Goal: Information Seeking & Learning: Check status

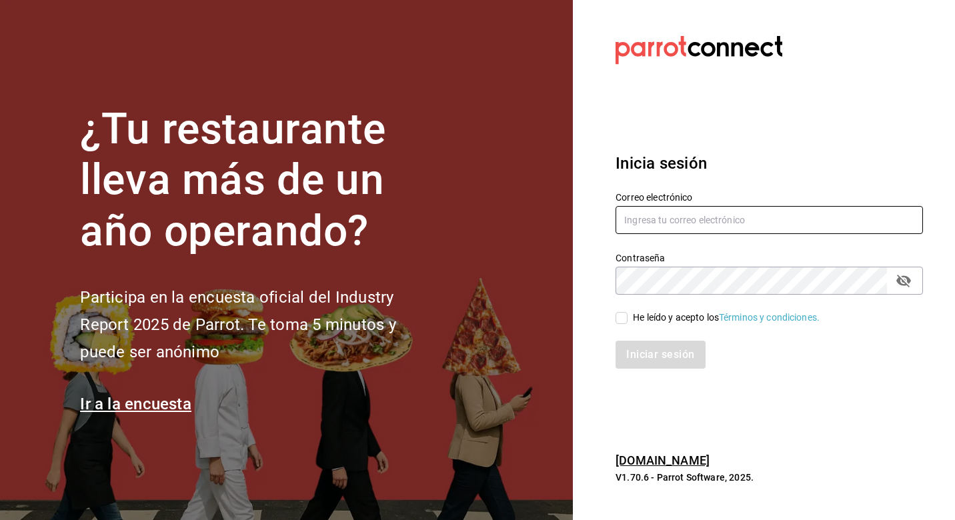
type input "[EMAIL_ADDRESS][DOMAIN_NAME]"
click at [629, 319] on span "He leído y acepto los Términos y condiciones." at bounding box center [724, 318] width 192 height 14
click at [628, 319] on input "He leído y acepto los Términos y condiciones." at bounding box center [622, 318] width 12 height 12
checkbox input "true"
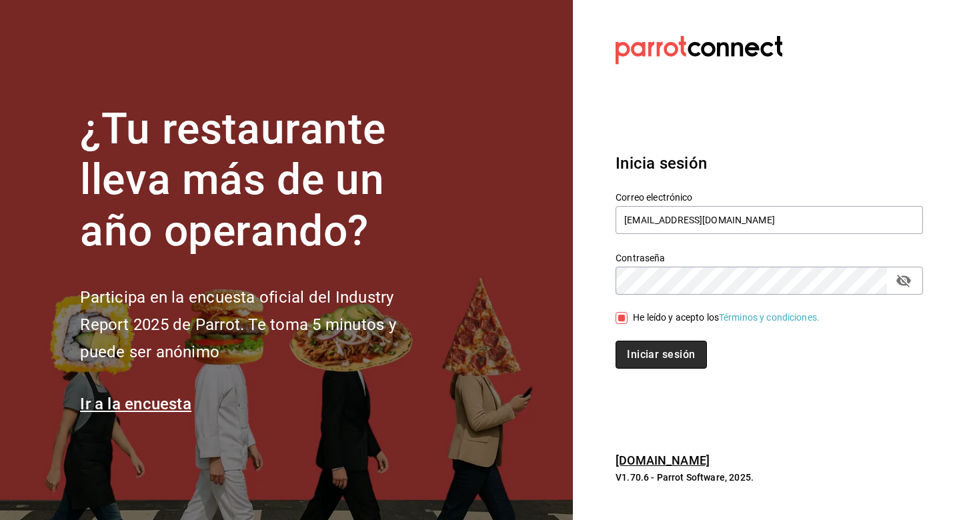
click at [629, 352] on button "Iniciar sesión" at bounding box center [661, 355] width 91 height 28
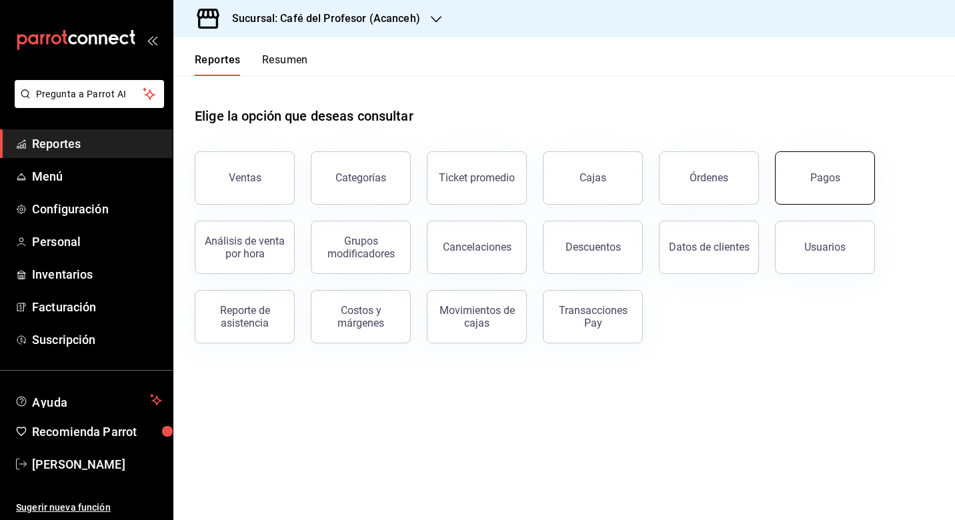
click at [831, 173] on div "Pagos" at bounding box center [825, 177] width 30 height 13
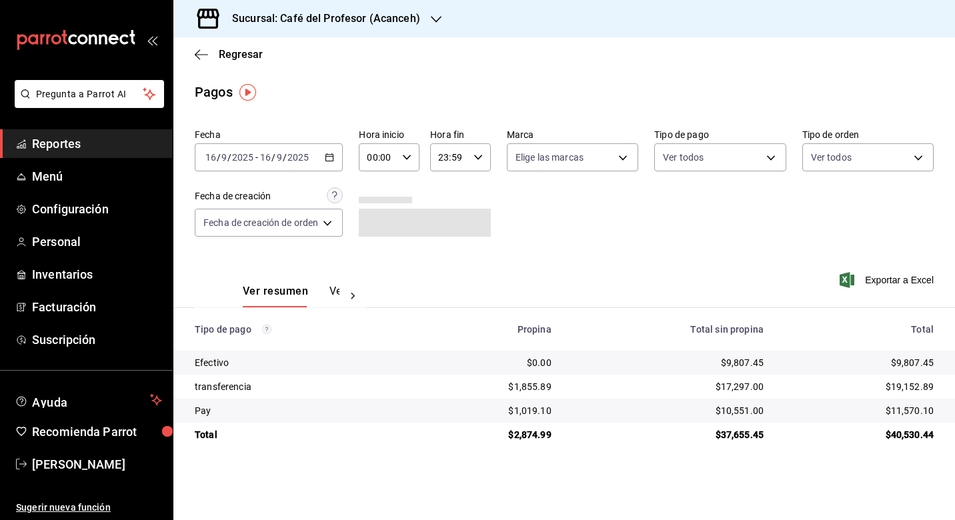
click at [357, 298] on icon at bounding box center [352, 295] width 13 height 13
click at [354, 297] on div "Ver resumen Ver pagos" at bounding box center [280, 288] width 171 height 39
click at [326, 297] on button "Ver pagos" at bounding box center [314, 296] width 50 height 23
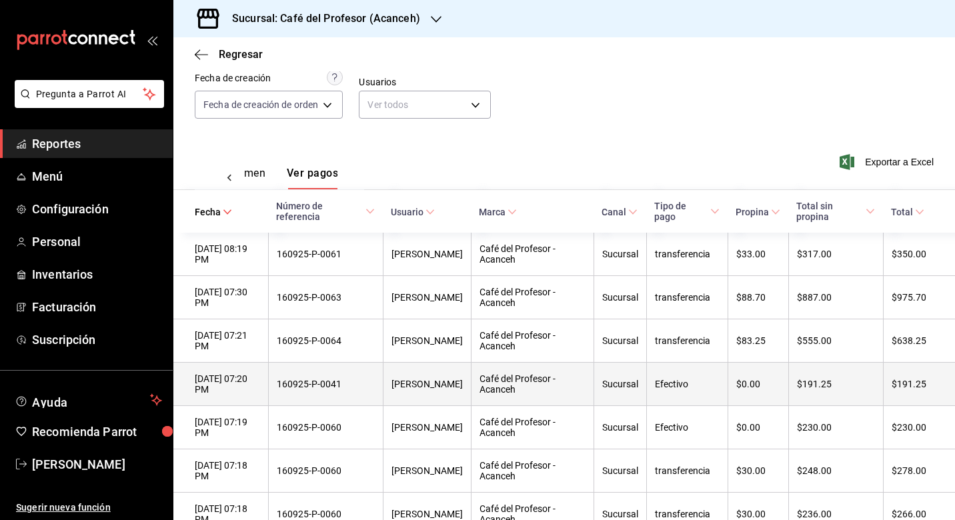
scroll to position [102, 0]
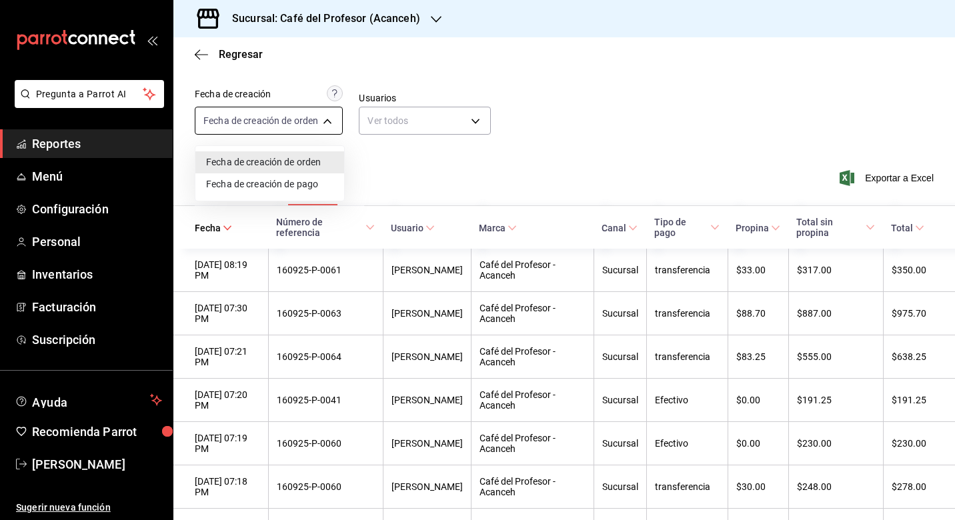
click at [330, 120] on body "Pregunta a Parrot AI Reportes Menú Configuración Personal Inventarios Facturaci…" at bounding box center [477, 260] width 955 height 520
click at [321, 185] on li "Fecha de creación de pago" at bounding box center [269, 184] width 149 height 22
type input "ORDER_PAYMENT"
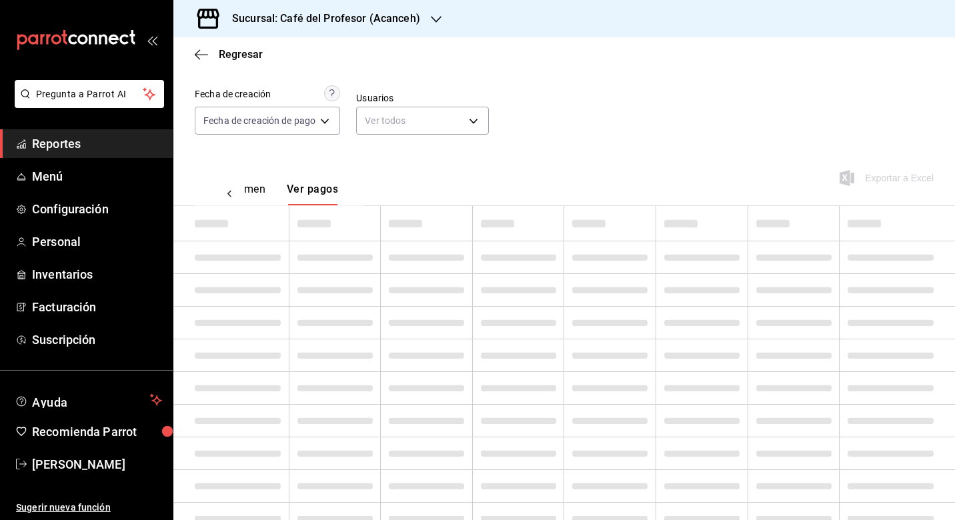
click at [85, 141] on span "Reportes" at bounding box center [97, 144] width 130 height 18
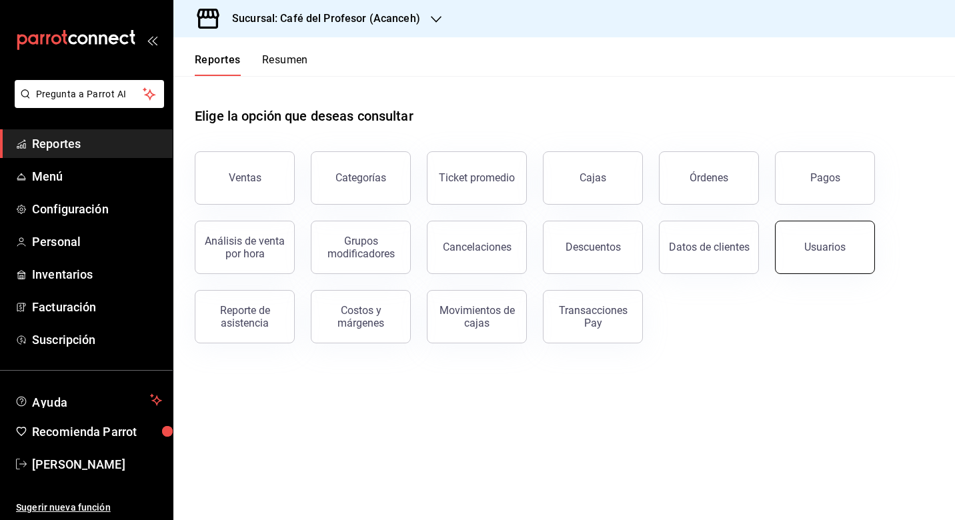
click at [792, 229] on button "Usuarios" at bounding box center [825, 247] width 100 height 53
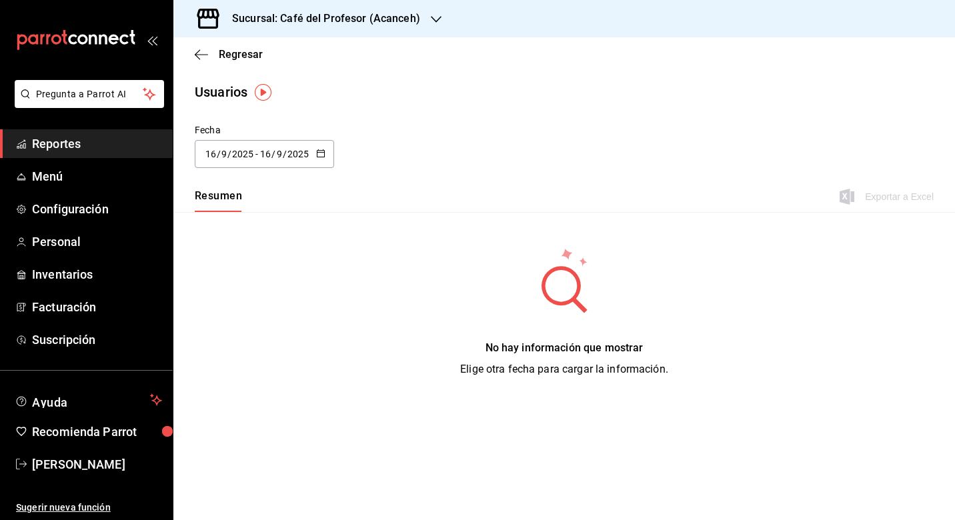
click at [87, 142] on span "Reportes" at bounding box center [97, 144] width 130 height 18
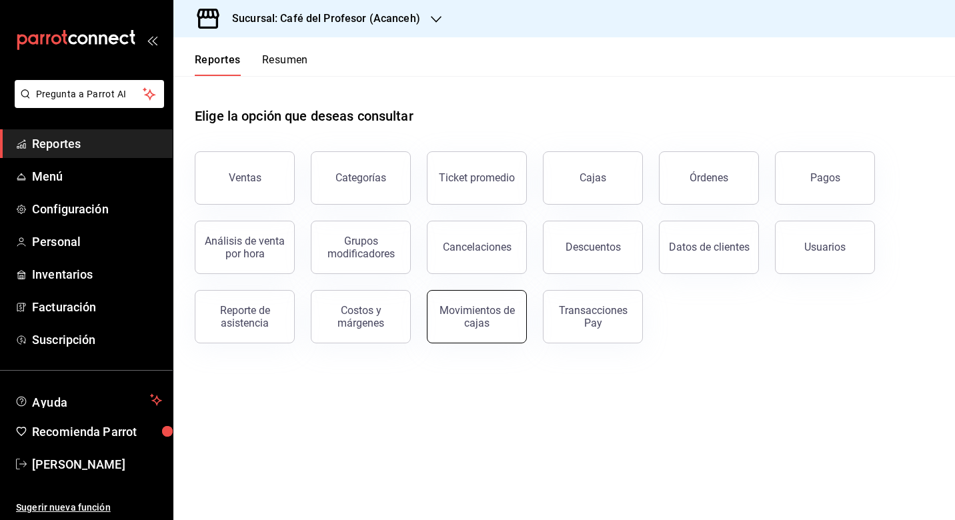
click at [500, 330] on button "Movimientos de cajas" at bounding box center [477, 316] width 100 height 53
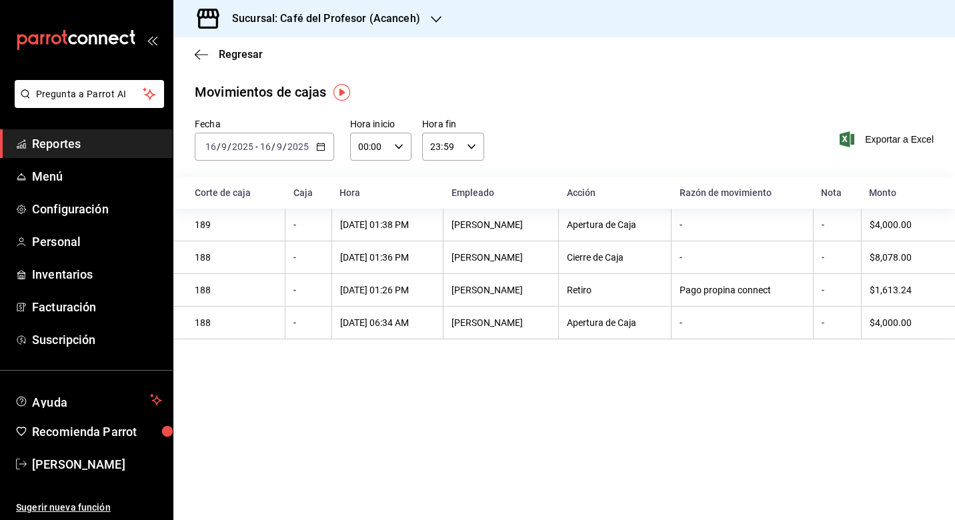
click at [80, 142] on span "Reportes" at bounding box center [97, 144] width 130 height 18
